Goal: Task Accomplishment & Management: Complete application form

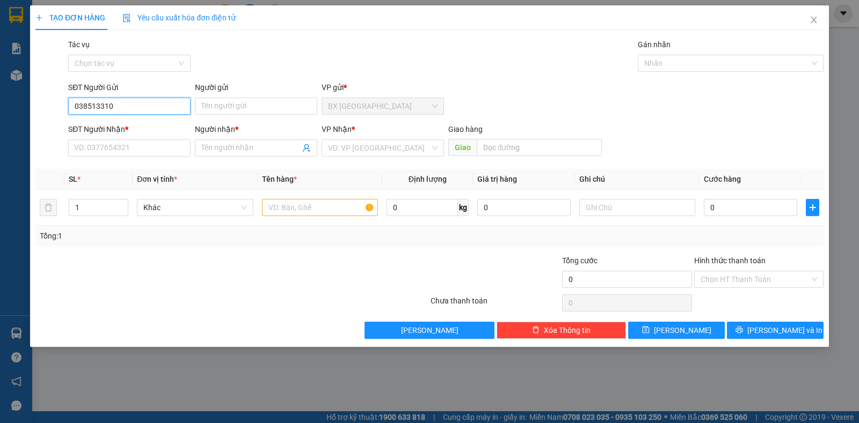
type input "0385133108"
click at [137, 126] on div "0385133108 - NHANH" at bounding box center [129, 128] width 109 height 12
type input "NHANH"
type input "0902186375"
type input "thảo"
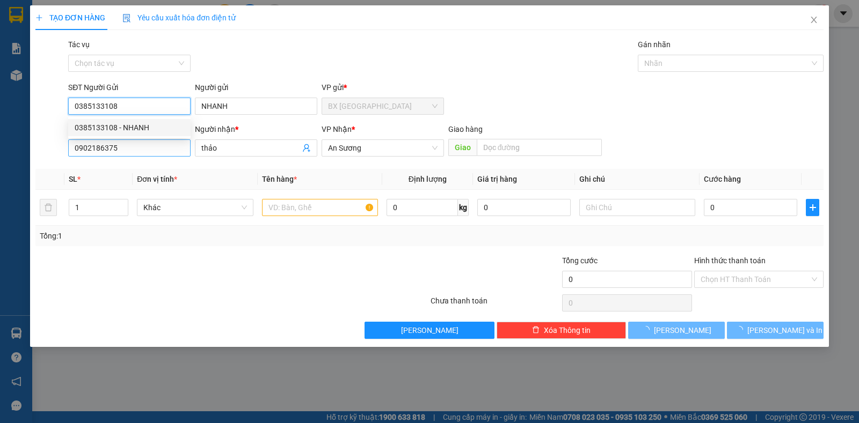
type input "30.000"
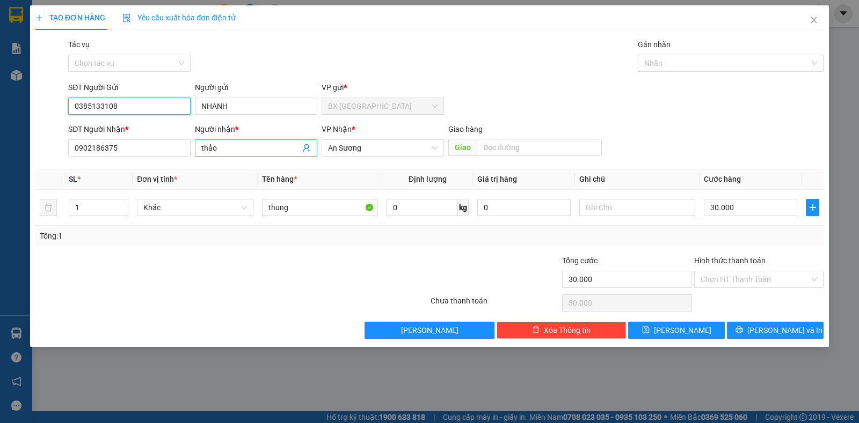
type input "0385133108"
drag, startPoint x: 228, startPoint y: 147, endPoint x: 184, endPoint y: 147, distance: 44.5
click at [184, 147] on div "SĐT Người Nhận * 0902186375 Người nhận * thảo thảo VP Nhận * An Sương Giao hàng…" at bounding box center [445, 142] width 759 height 38
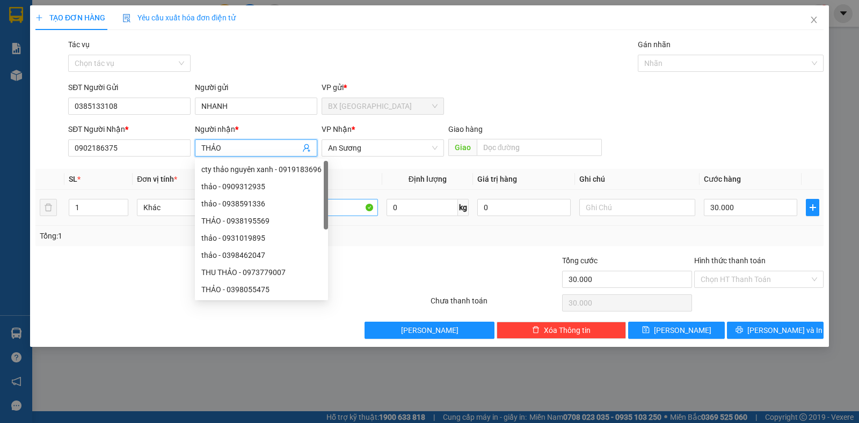
type input "THẢO"
click at [342, 206] on input "thung" at bounding box center [320, 207] width 116 height 17
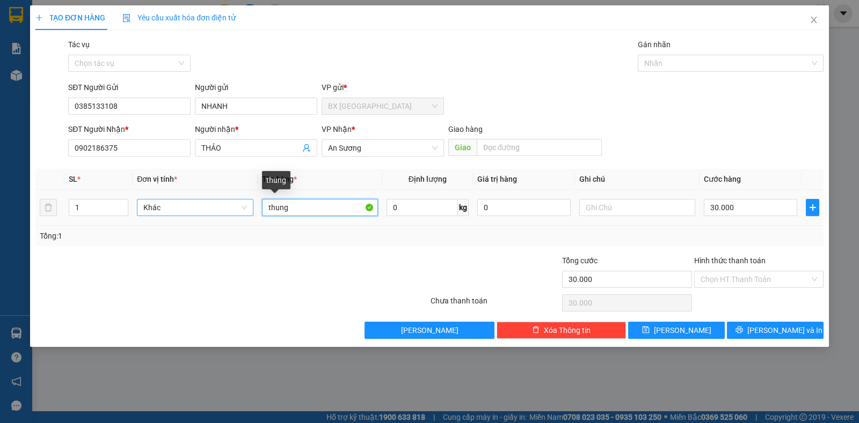
drag, startPoint x: 342, startPoint y: 206, endPoint x: 180, endPoint y: 210, distance: 161.6
click at [180, 210] on tr "1 Khác thung 0 kg 0 30.000" at bounding box center [429, 208] width 788 height 36
type input "BỊCH BÁNH TÉT"
click at [742, 211] on input "30.000" at bounding box center [750, 207] width 93 height 17
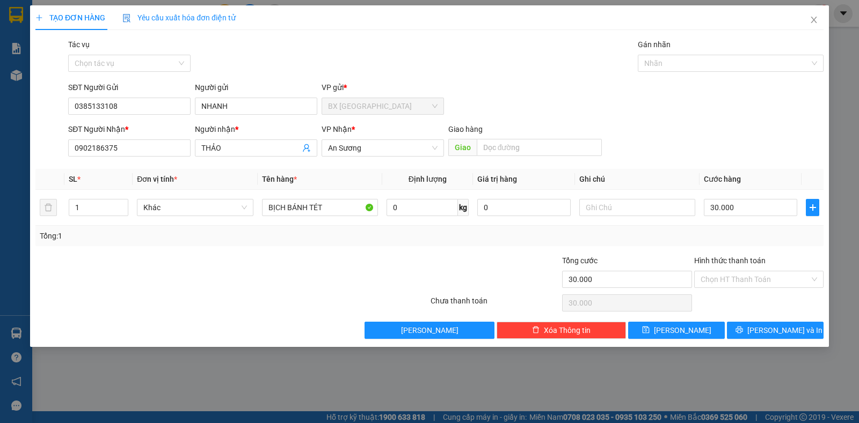
drag, startPoint x: 741, startPoint y: 278, endPoint x: 734, endPoint y: 304, distance: 26.6
click at [740, 280] on input "Hình thức thanh toán" at bounding box center [754, 280] width 109 height 16
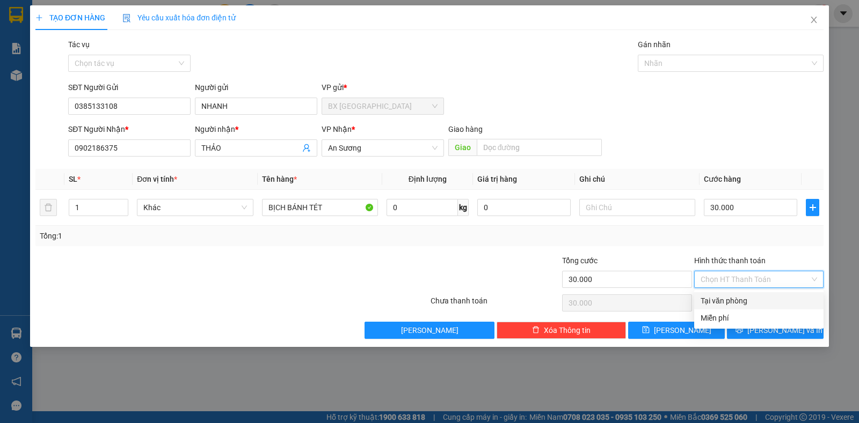
click at [734, 306] on div "Tại văn phòng" at bounding box center [758, 301] width 116 height 12
type input "0"
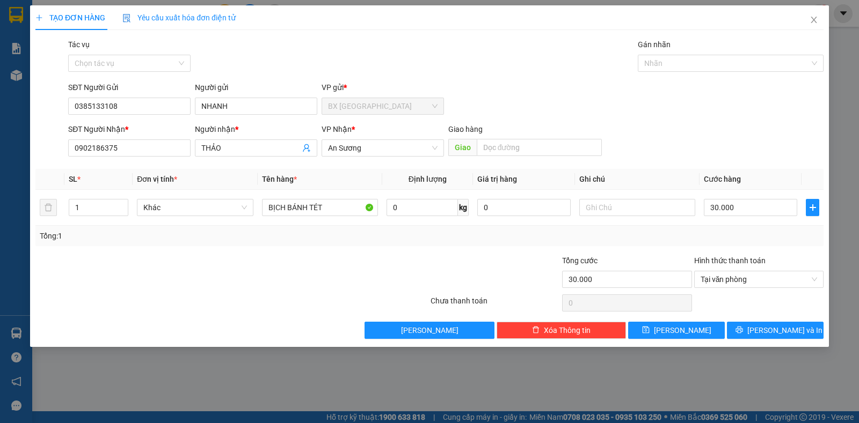
click at [744, 321] on div "Transit Pickup Surcharge Ids Transit Deliver Surcharge Ids Transit Deliver Surc…" at bounding box center [429, 189] width 788 height 301
click at [744, 326] on button "[PERSON_NAME] và In" at bounding box center [775, 330] width 97 height 17
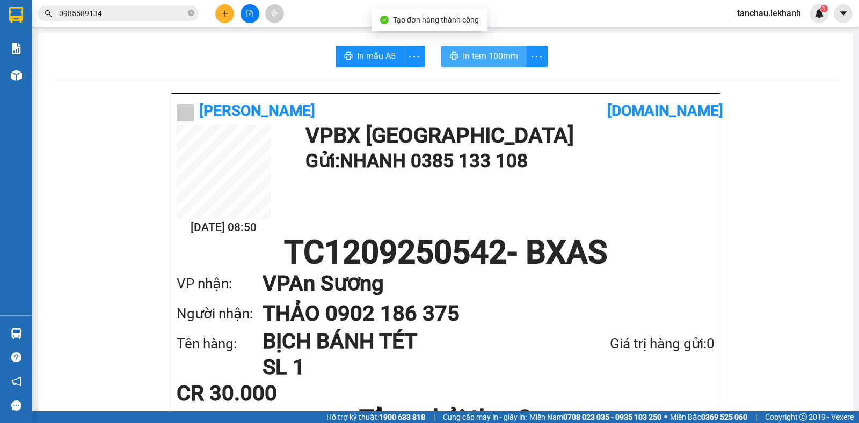
click at [488, 50] on span "In tem 100mm" at bounding box center [490, 55] width 55 height 13
click at [230, 19] on button at bounding box center [224, 13] width 19 height 19
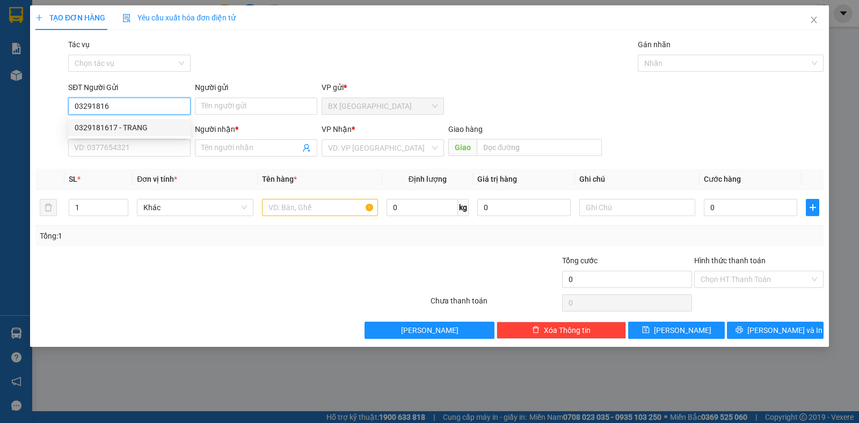
click at [127, 124] on div "0329181617 - TRANG" at bounding box center [129, 128] width 109 height 12
type input "0329181617"
type input "TRANG"
type input "0908930057"
type input "DÌ LỆ"
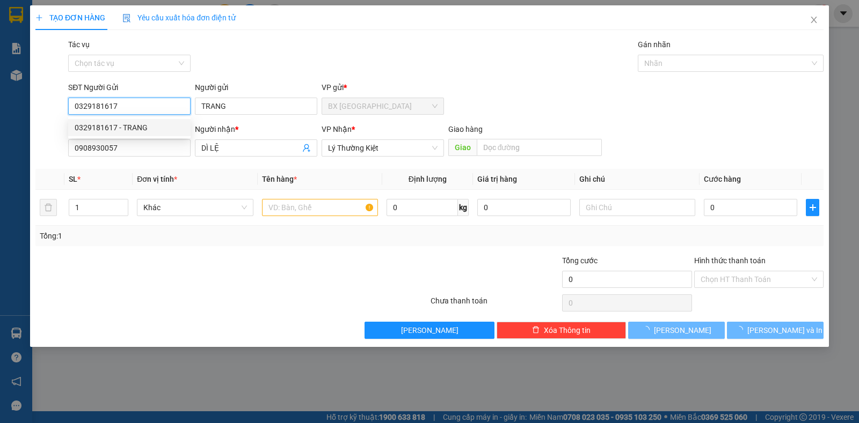
type input "50.000"
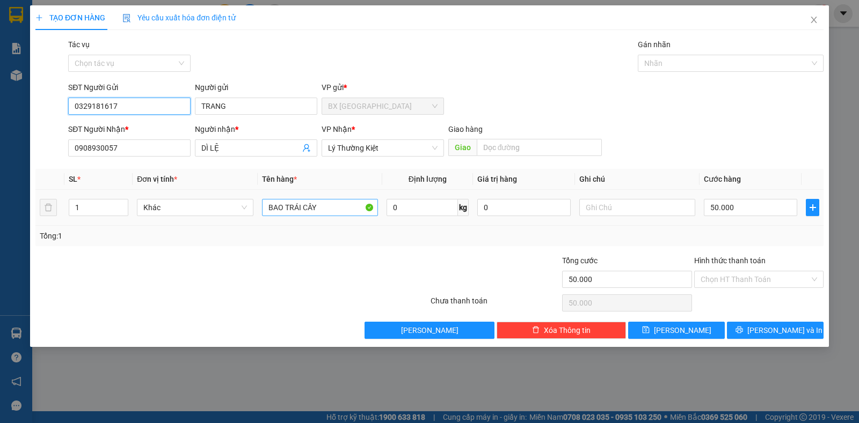
type input "0329181617"
click at [338, 202] on input "BAO TRÁI CÂY" at bounding box center [320, 207] width 116 height 17
type input "B"
type input "THÙNG ĐỒ ĂN"
click at [753, 203] on input "50.000" at bounding box center [750, 207] width 93 height 17
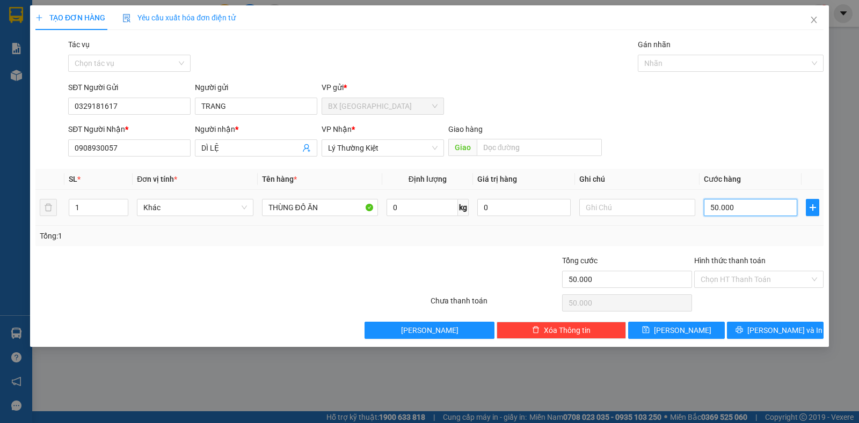
type input "4"
type input "40"
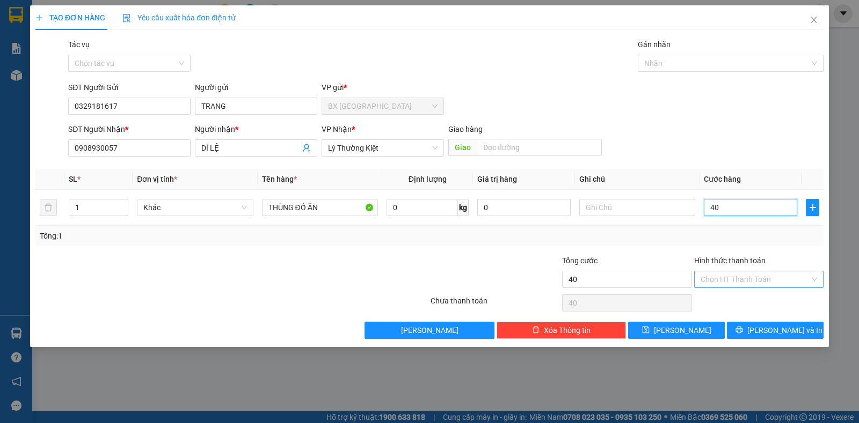
type input "40"
type input "40.000"
click at [714, 279] on input "Hình thức thanh toán" at bounding box center [754, 280] width 109 height 16
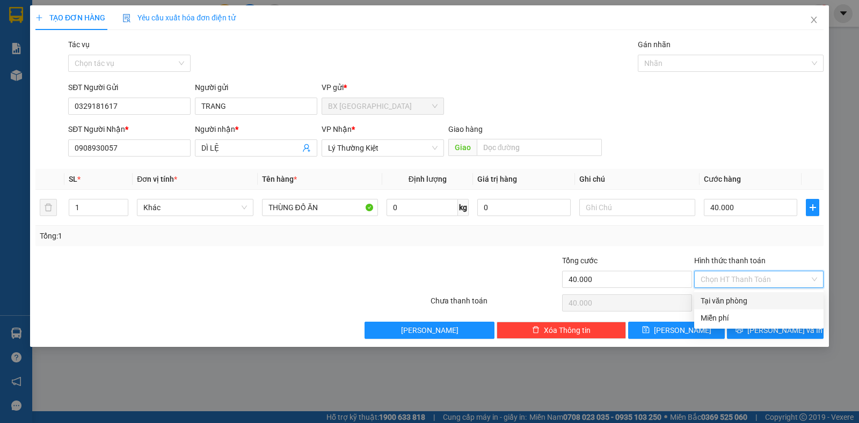
click at [717, 303] on div "Tại văn phòng" at bounding box center [758, 301] width 116 height 12
type input "0"
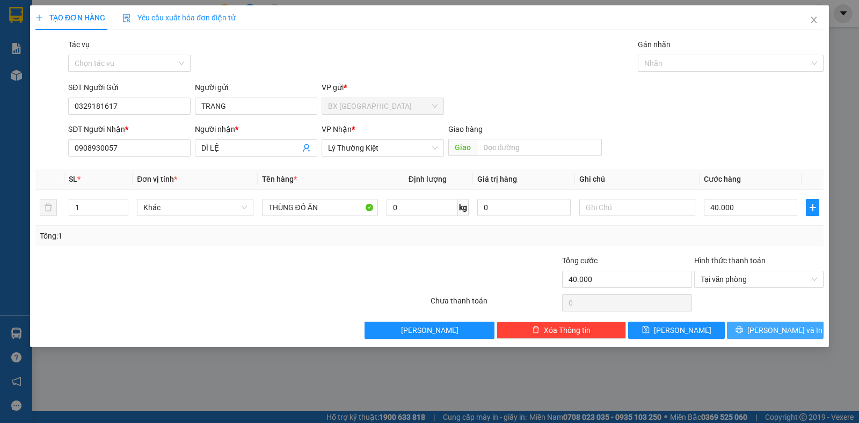
click at [753, 334] on button "[PERSON_NAME] và In" at bounding box center [775, 330] width 97 height 17
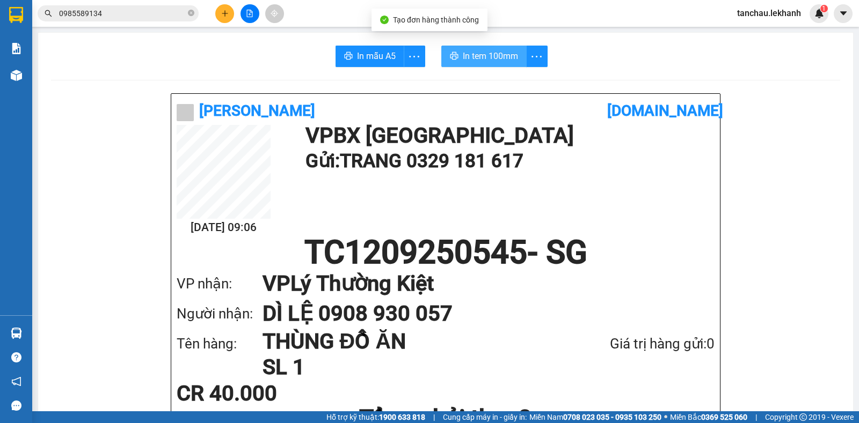
click at [493, 55] on span "In tem 100mm" at bounding box center [490, 55] width 55 height 13
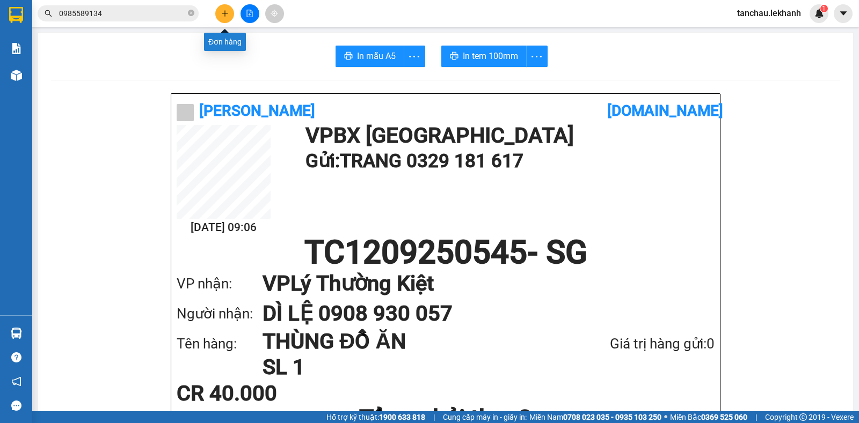
click at [228, 9] on button at bounding box center [224, 13] width 19 height 19
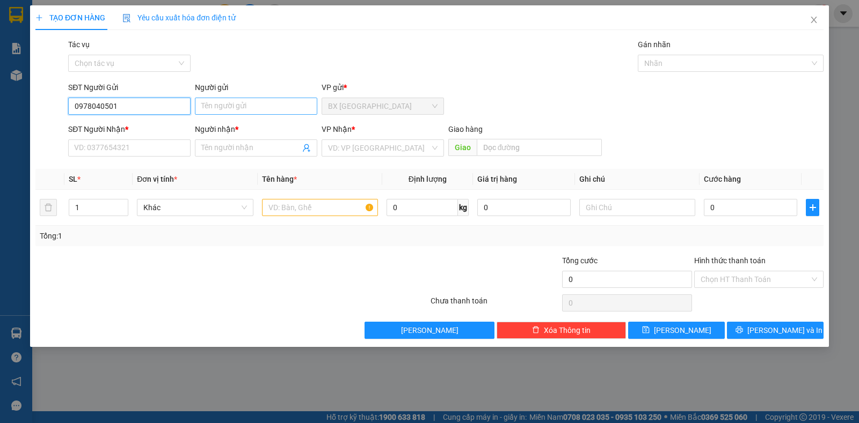
type input "0978040501"
click at [226, 107] on input "Người gửi" at bounding box center [256, 106] width 122 height 17
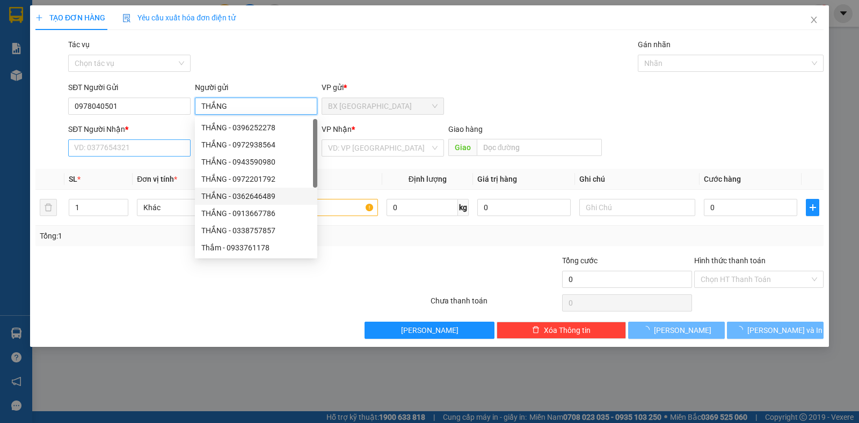
type input "THẮNG"
click at [120, 152] on input "SĐT Người Nhận *" at bounding box center [129, 148] width 122 height 17
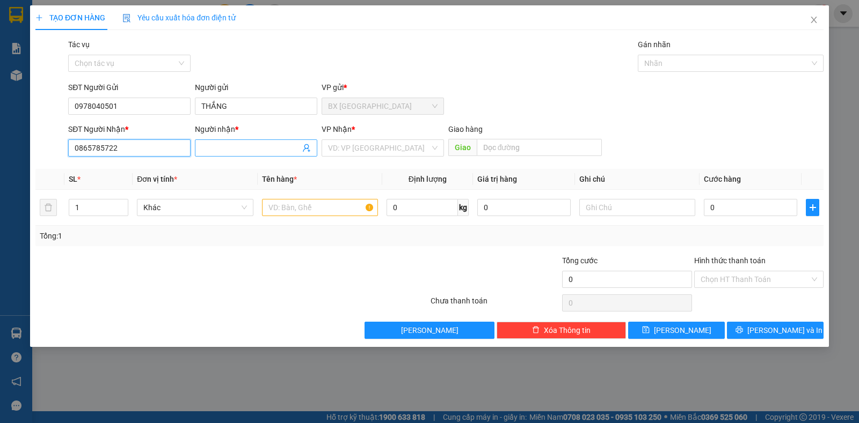
type input "0865785722"
click at [206, 149] on input "Người nhận *" at bounding box center [250, 148] width 99 height 12
type input "[PERSON_NAME]"
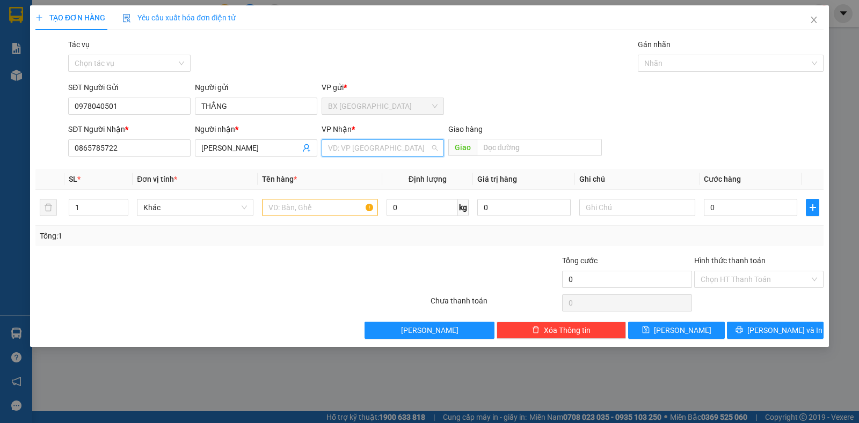
click at [376, 150] on input "search" at bounding box center [379, 148] width 102 height 16
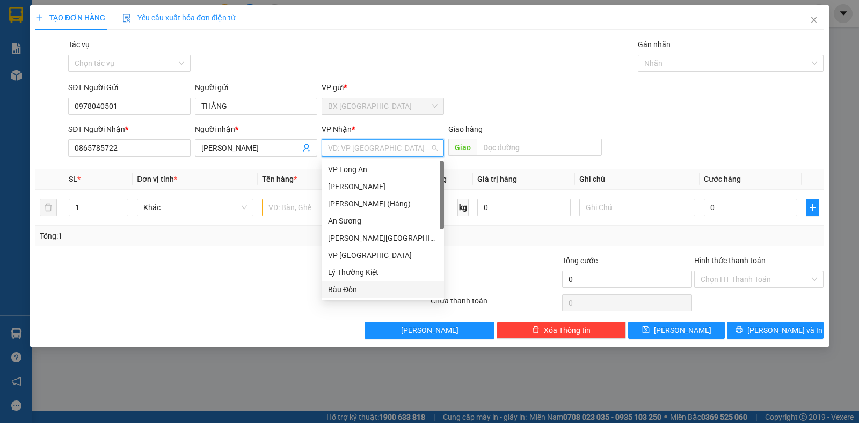
click at [368, 284] on div "Bàu Đồn" at bounding box center [382, 290] width 109 height 12
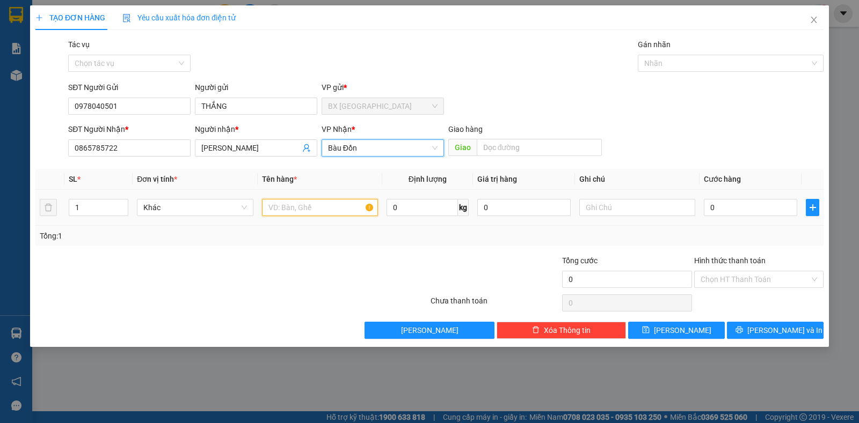
click at [306, 207] on input "text" at bounding box center [320, 207] width 116 height 17
type input "1 BỊCH ĐEN"
click at [729, 216] on div "0" at bounding box center [750, 207] width 93 height 21
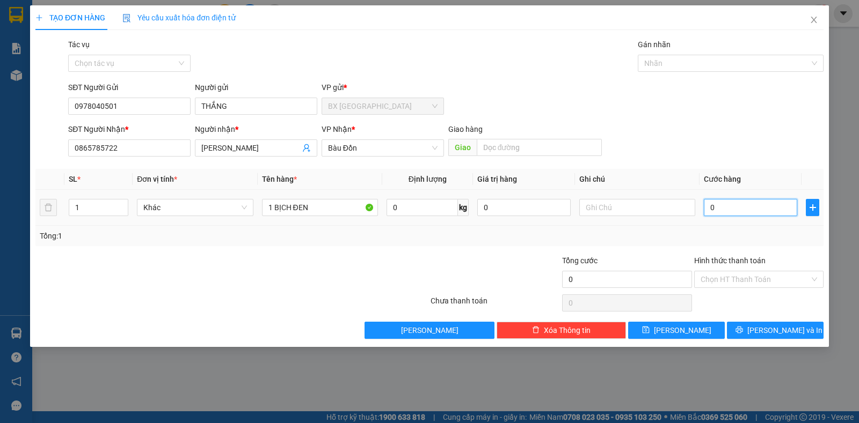
click at [727, 210] on input "0" at bounding box center [750, 207] width 93 height 17
type input "3"
type input "30"
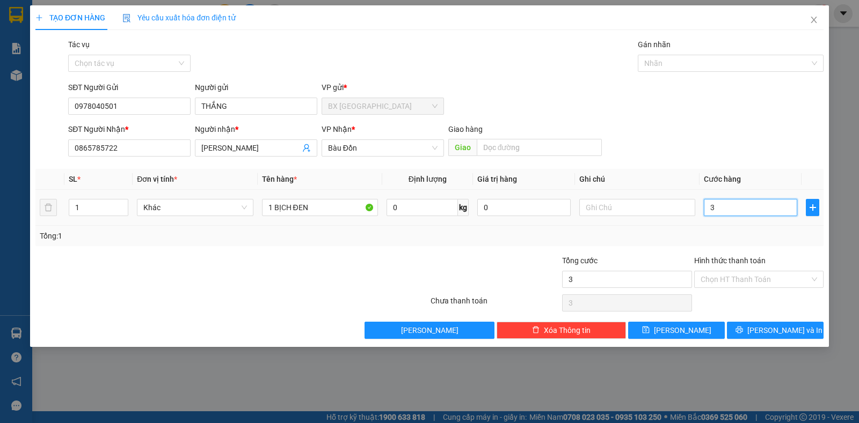
type input "30"
type input "30.000"
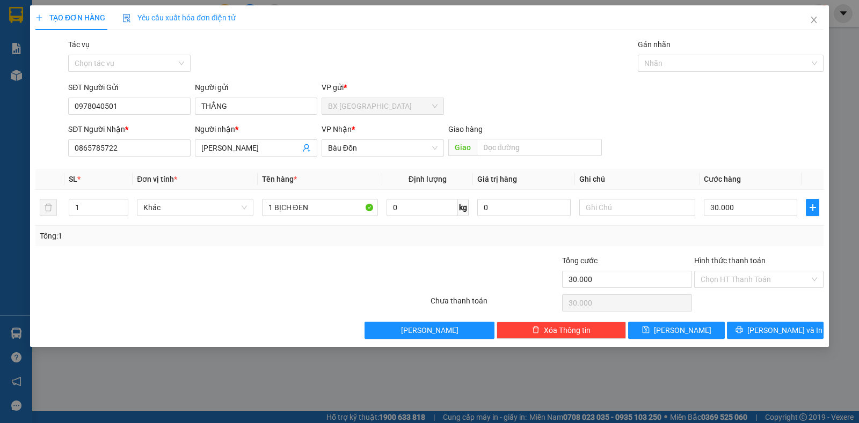
click at [724, 232] on div "Tổng: 1" at bounding box center [429, 236] width 779 height 12
click at [780, 336] on button "[PERSON_NAME] và In" at bounding box center [775, 330] width 97 height 17
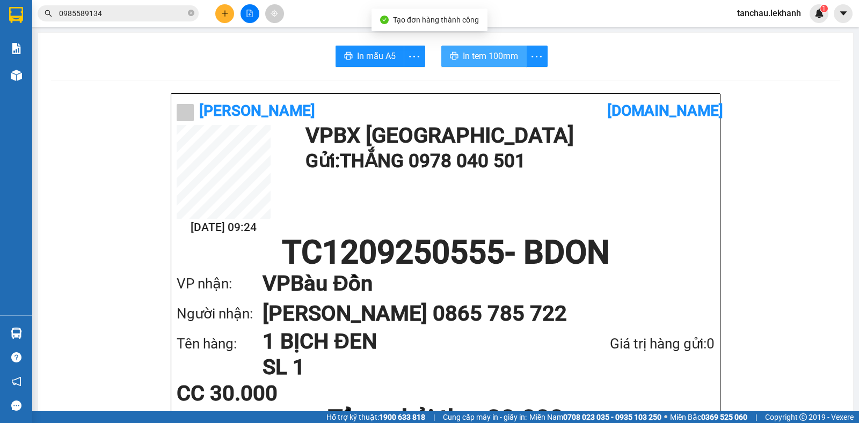
click at [501, 58] on span "In tem 100mm" at bounding box center [490, 55] width 55 height 13
